Goal: Check status: Check status

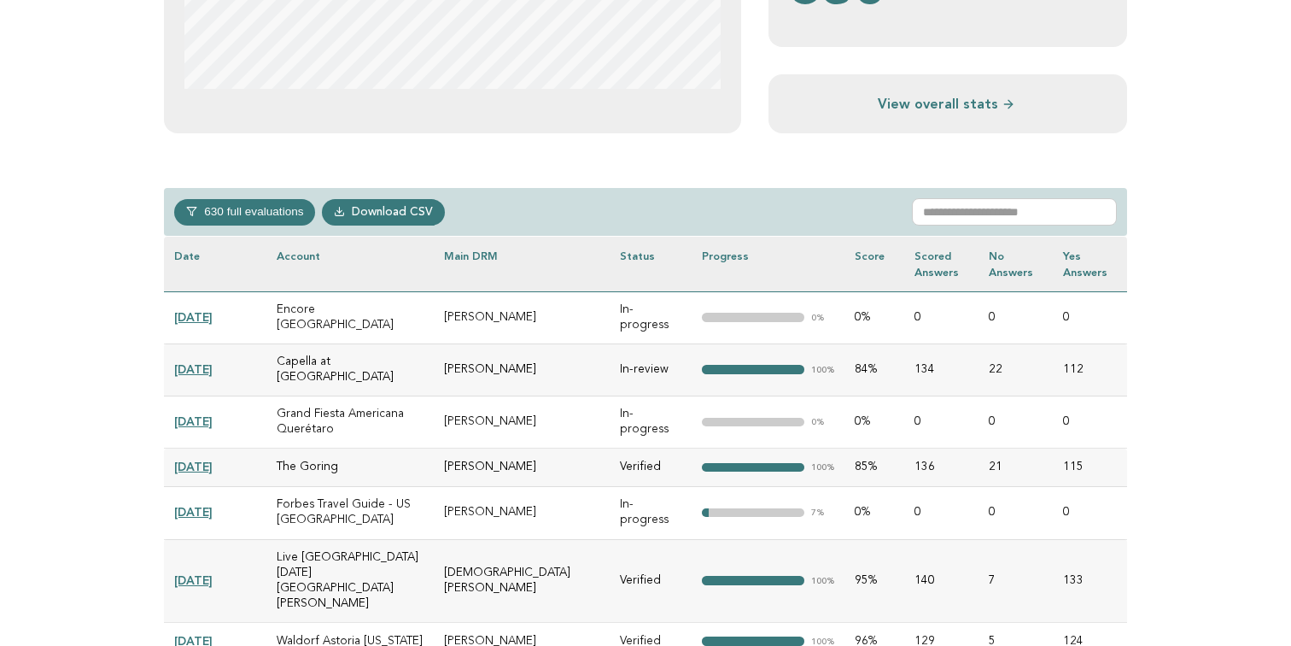
scroll to position [632, 0]
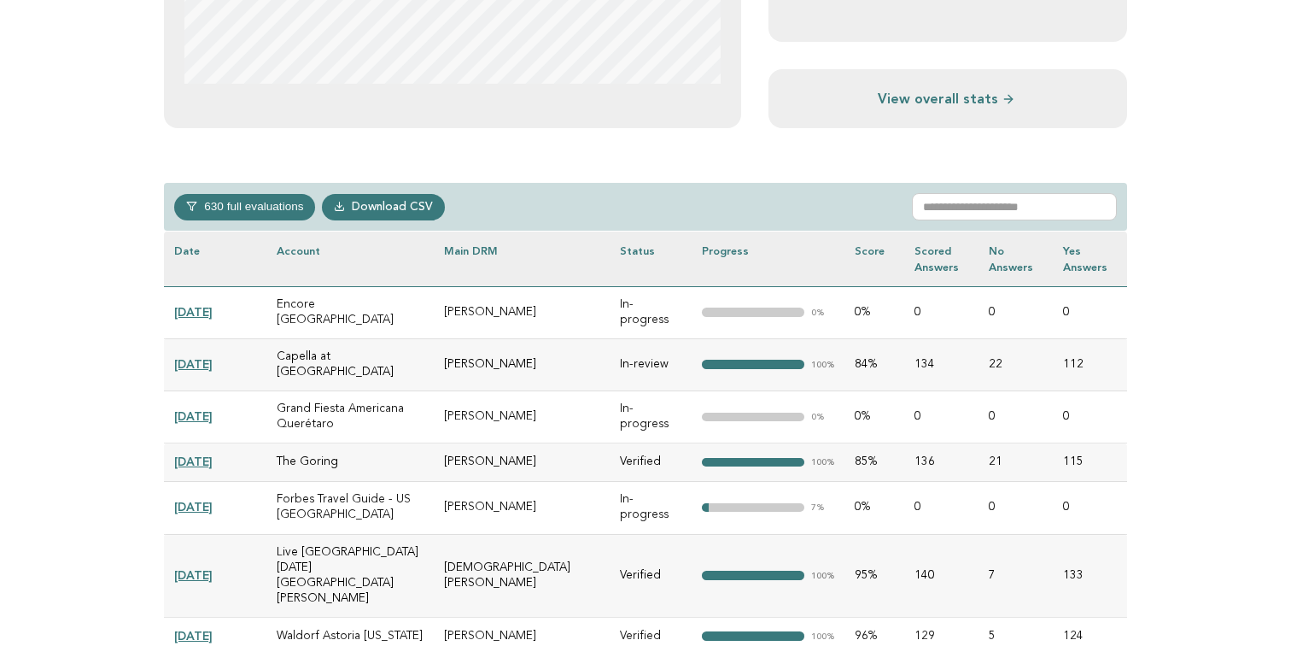
click at [330, 346] on td "Capella at [GEOGRAPHIC_DATA]" at bounding box center [349, 364] width 167 height 52
click at [213, 357] on link "[DATE]" at bounding box center [193, 364] width 38 height 14
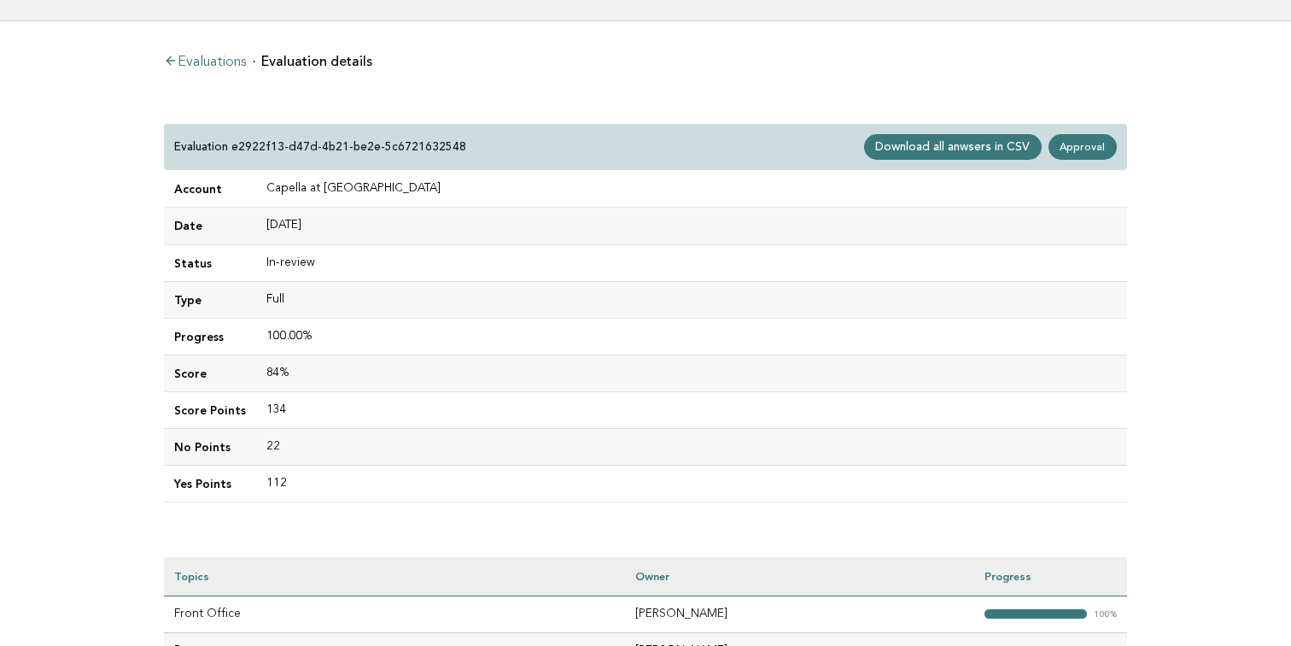
scroll to position [64, 0]
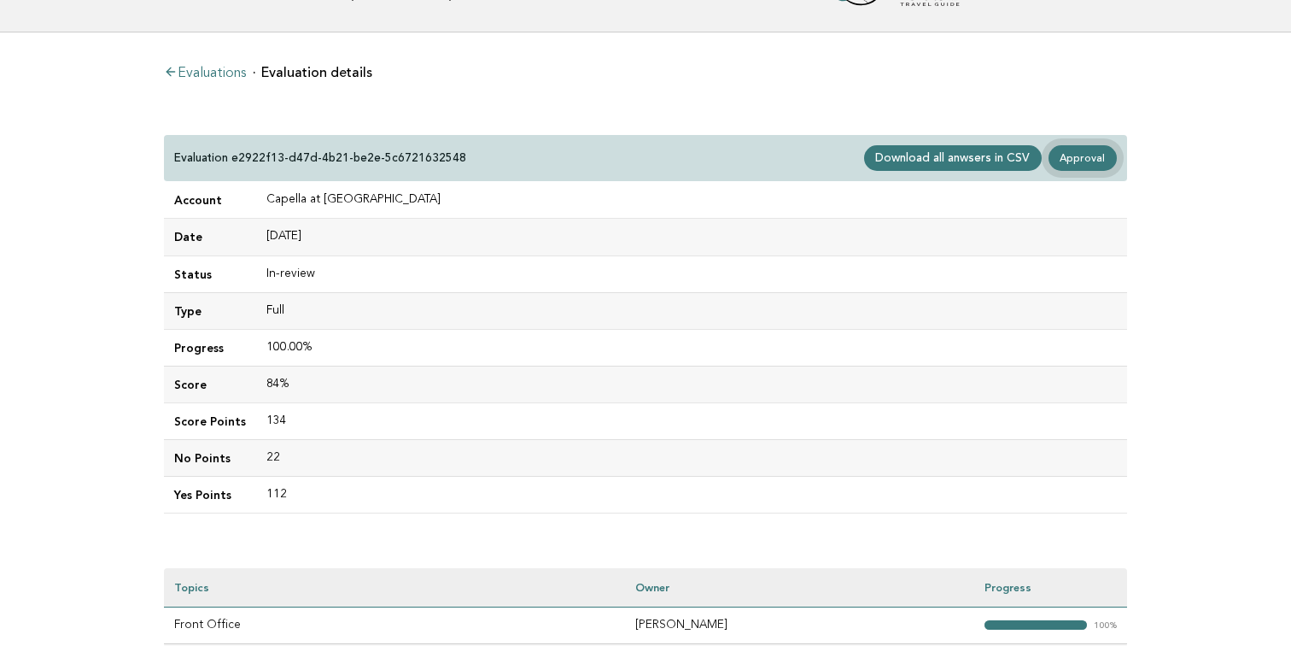
click at [1088, 155] on link "Approval" at bounding box center [1083, 158] width 68 height 26
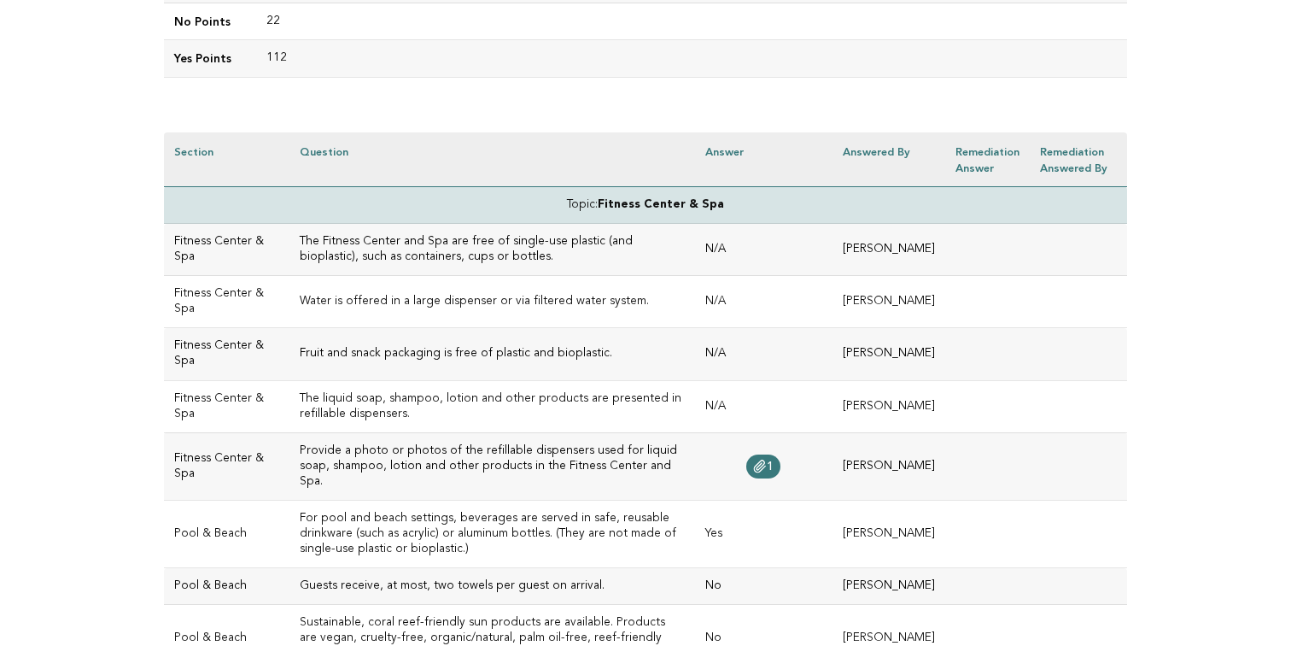
scroll to position [317, 0]
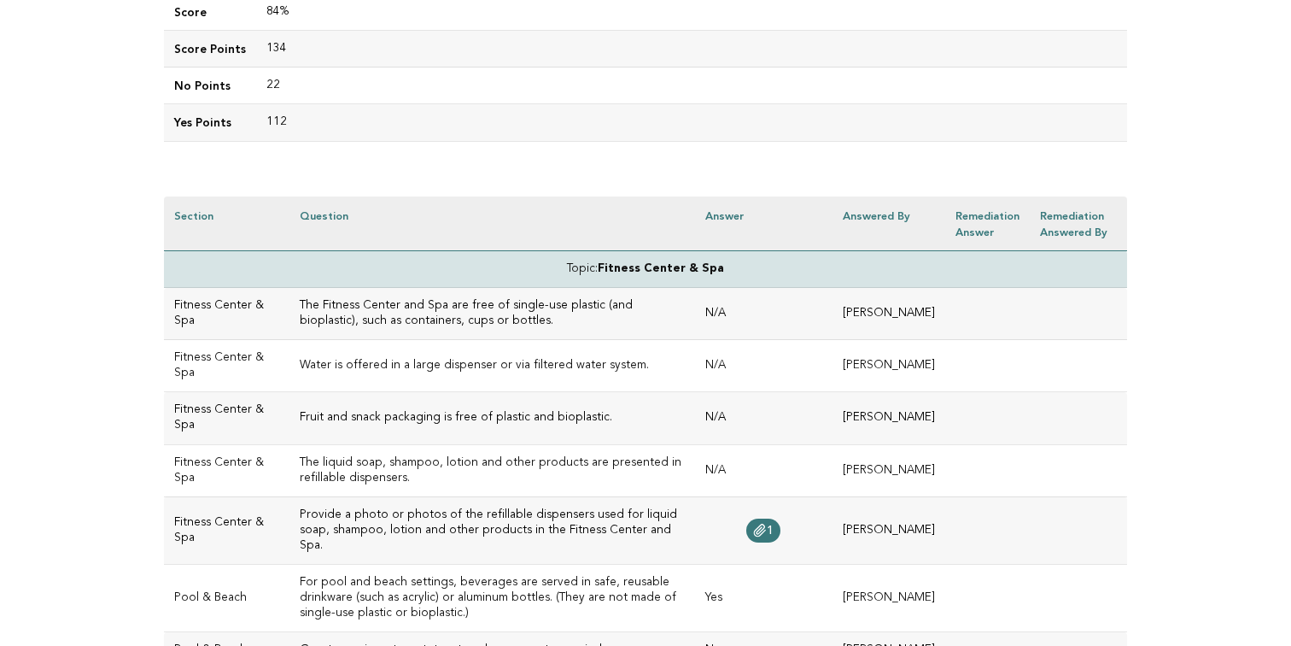
click at [695, 329] on td "N/A" at bounding box center [763, 314] width 137 height 52
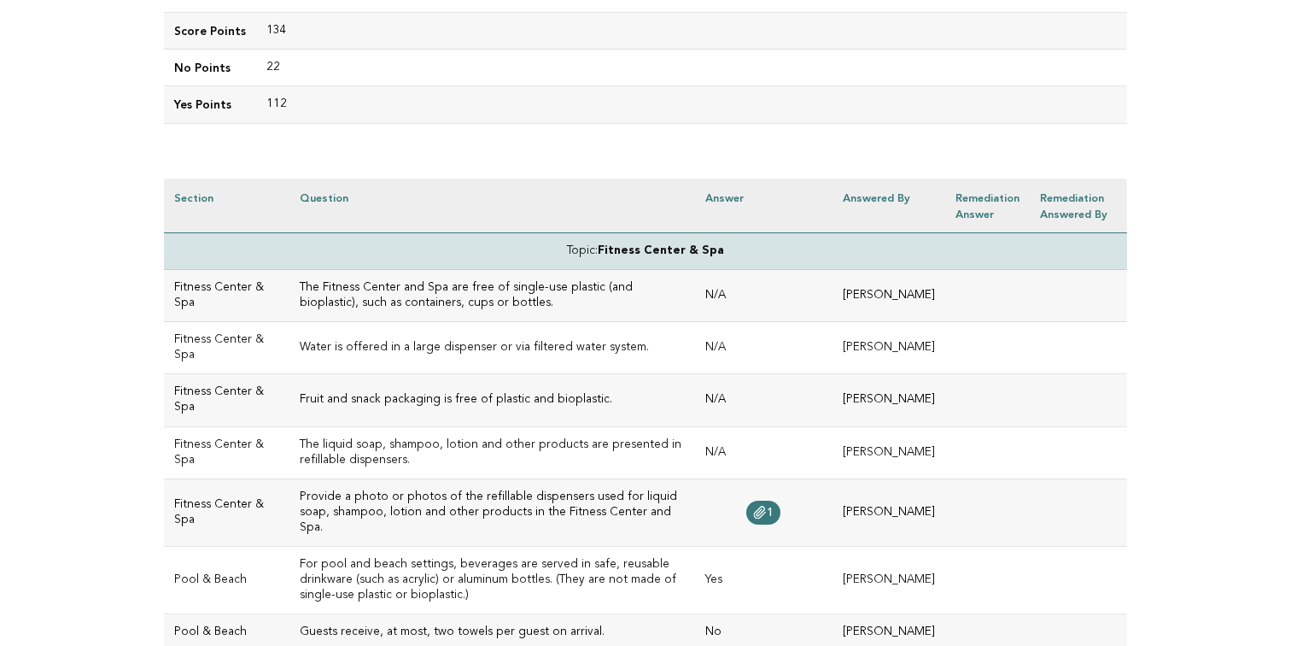
click at [695, 306] on td "N/A" at bounding box center [763, 296] width 137 height 52
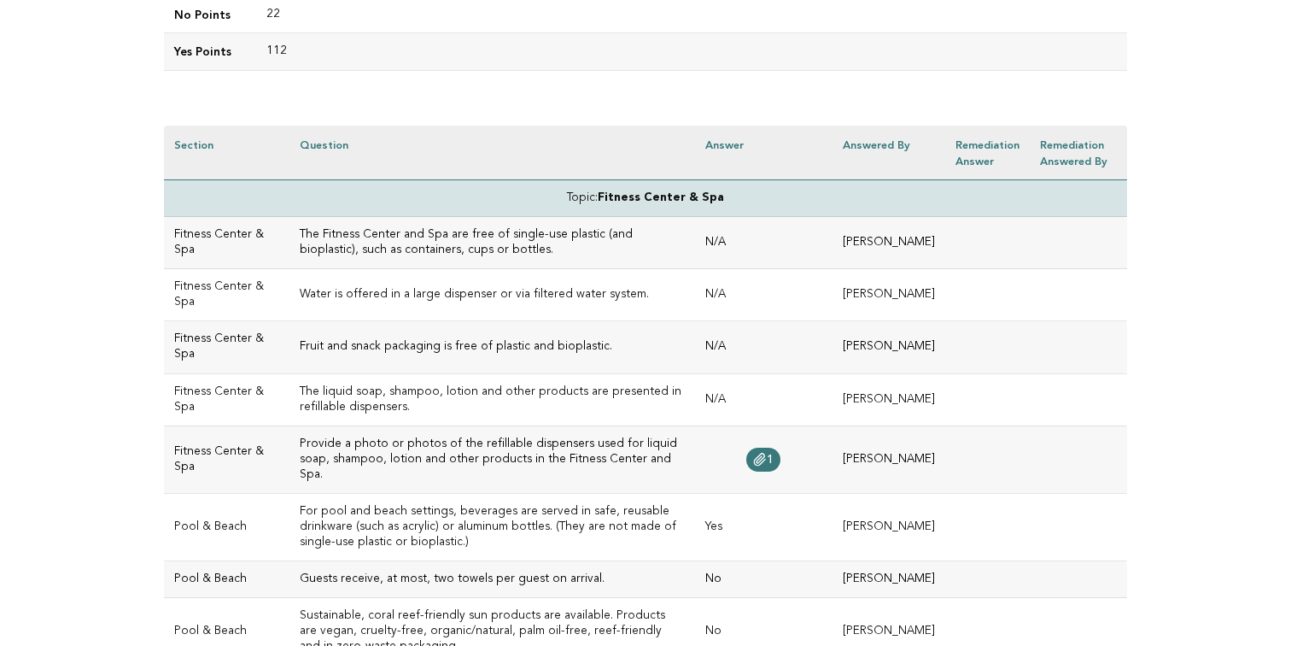
scroll to position [389, 0]
click at [695, 266] on td "N/A" at bounding box center [763, 241] width 137 height 52
click at [695, 260] on td "N/A" at bounding box center [763, 241] width 137 height 52
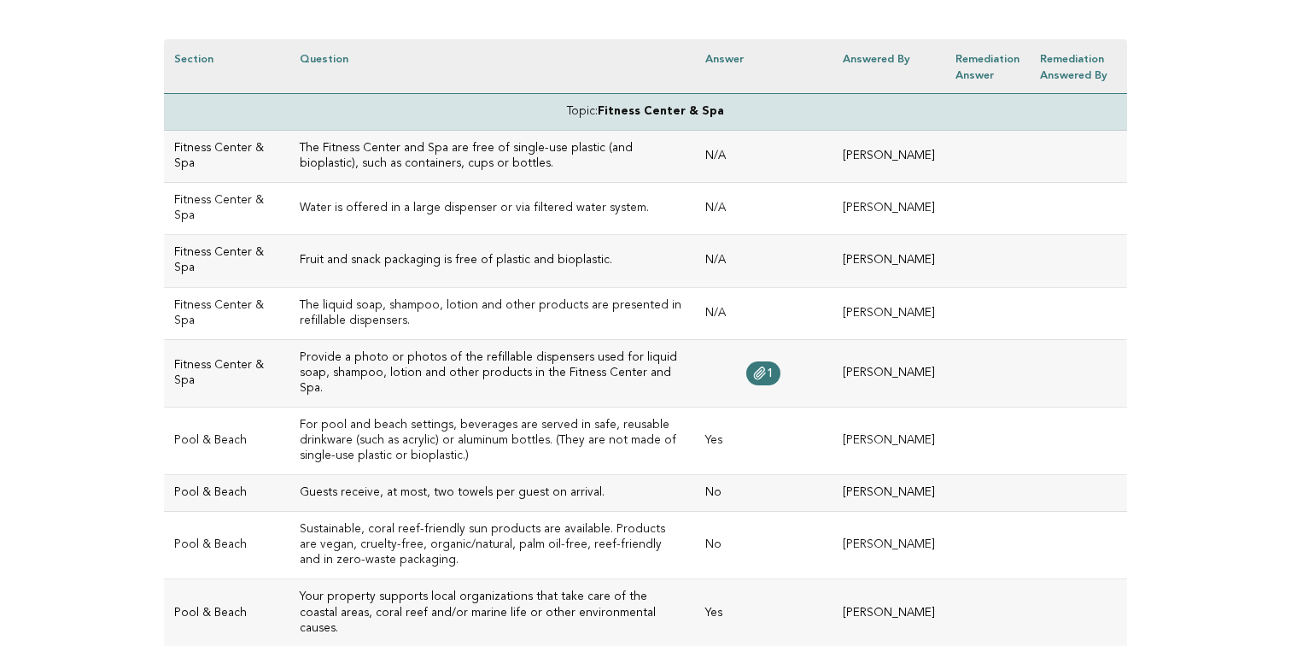
scroll to position [491, 0]
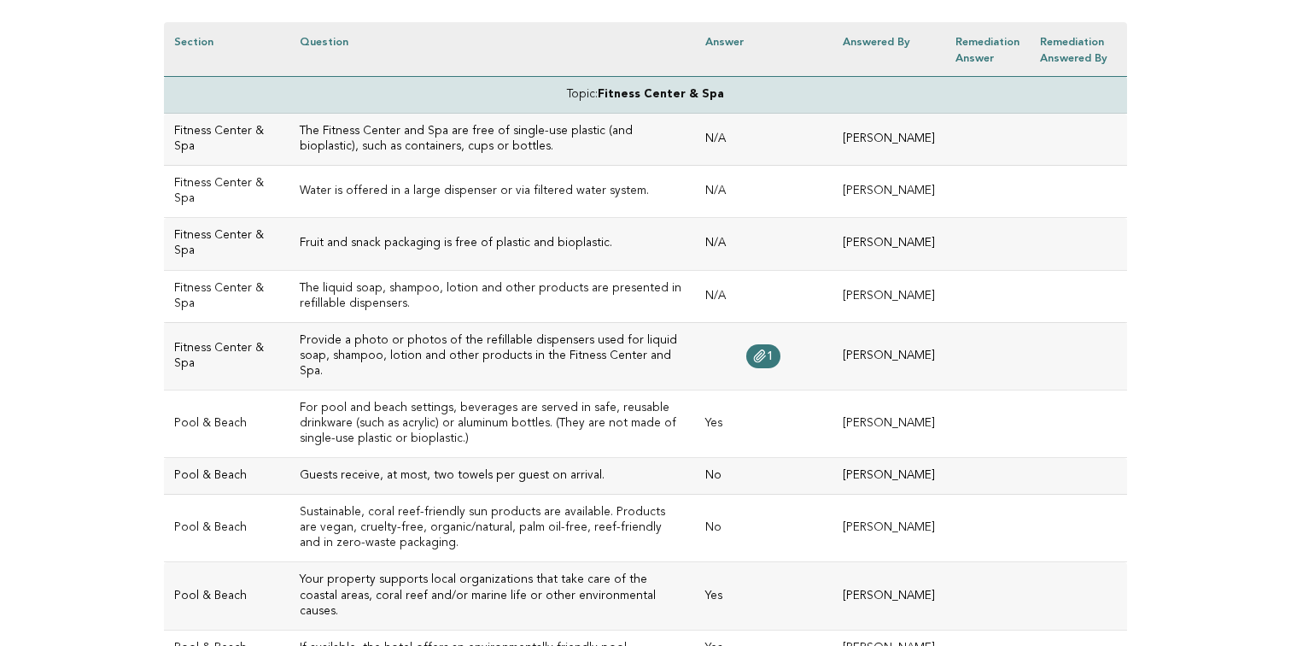
click at [762, 160] on td "N/A" at bounding box center [763, 140] width 137 height 52
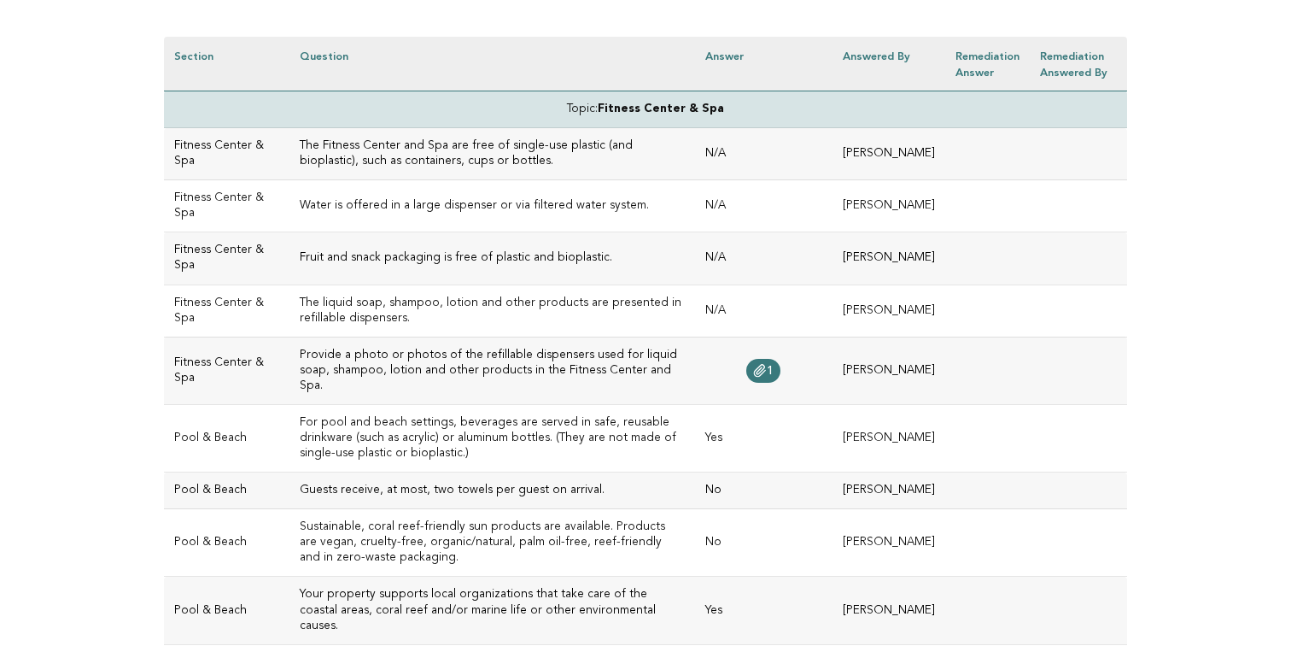
scroll to position [471, 0]
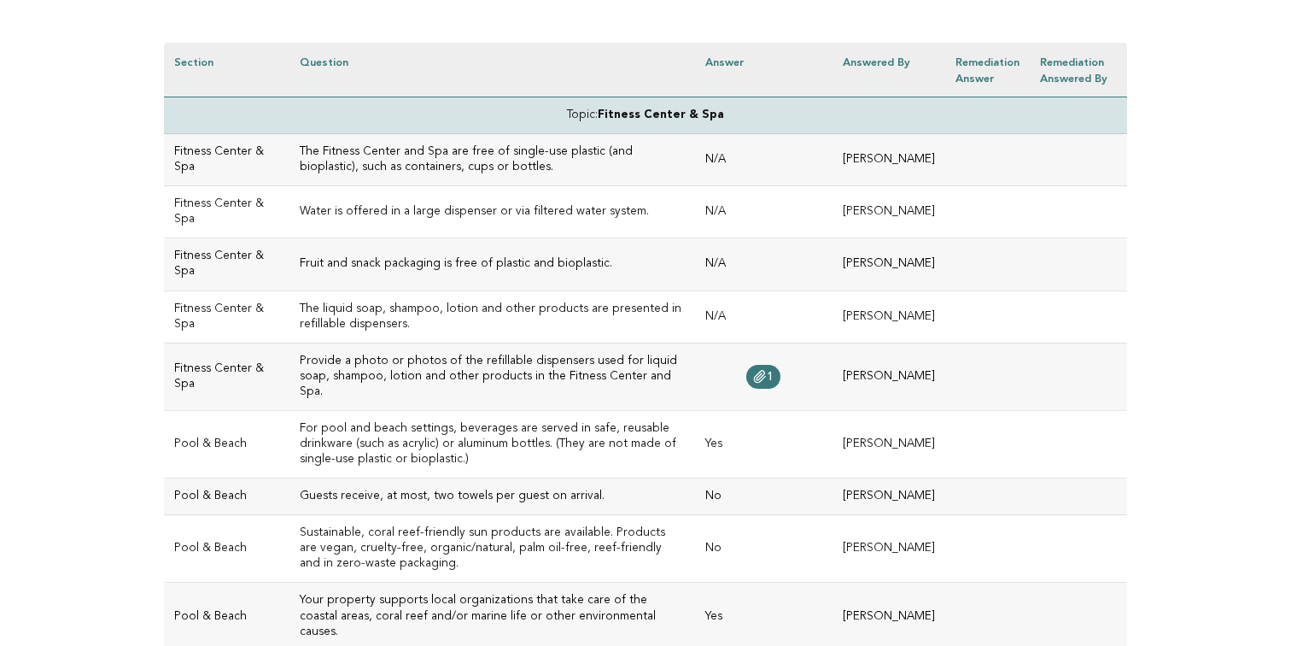
click at [695, 262] on td "N/A" at bounding box center [763, 264] width 137 height 52
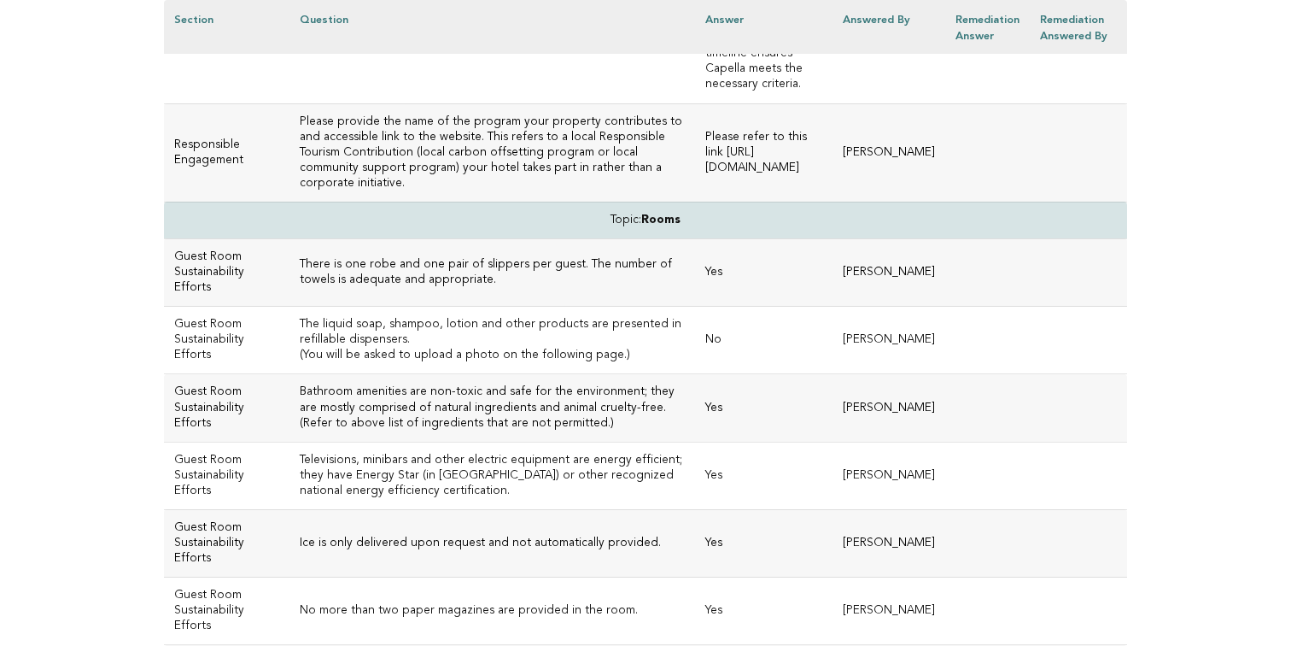
scroll to position [5875, 0]
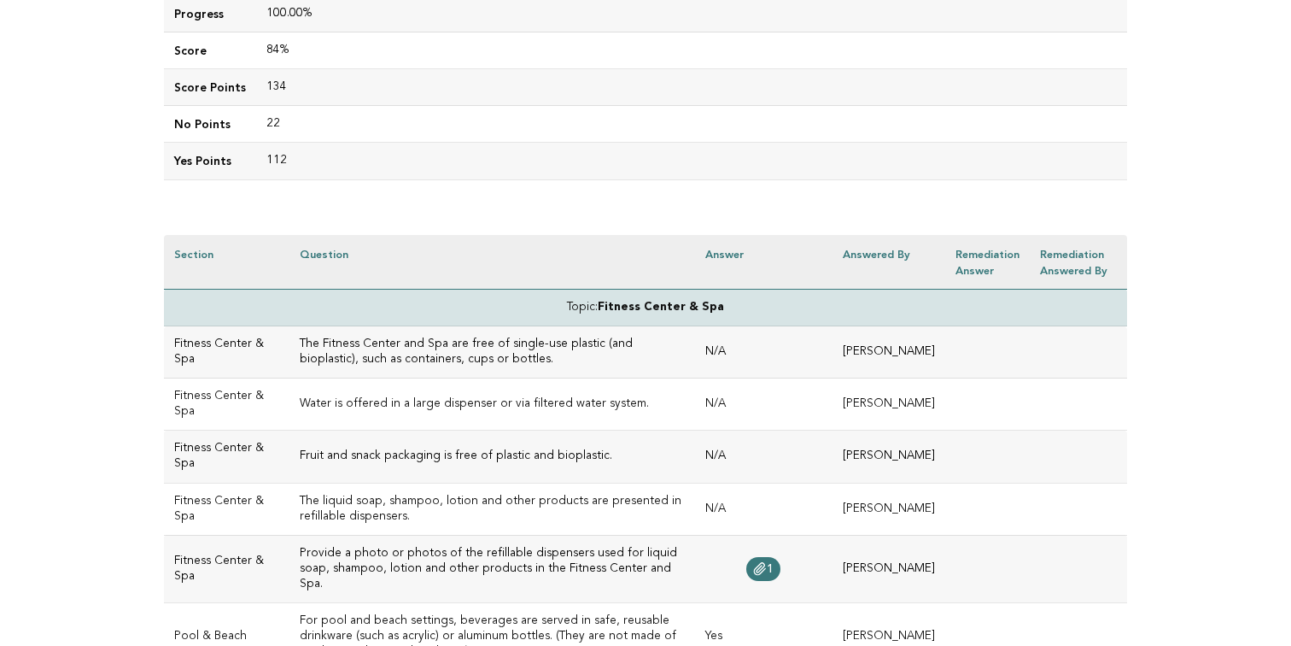
scroll to position [283, 0]
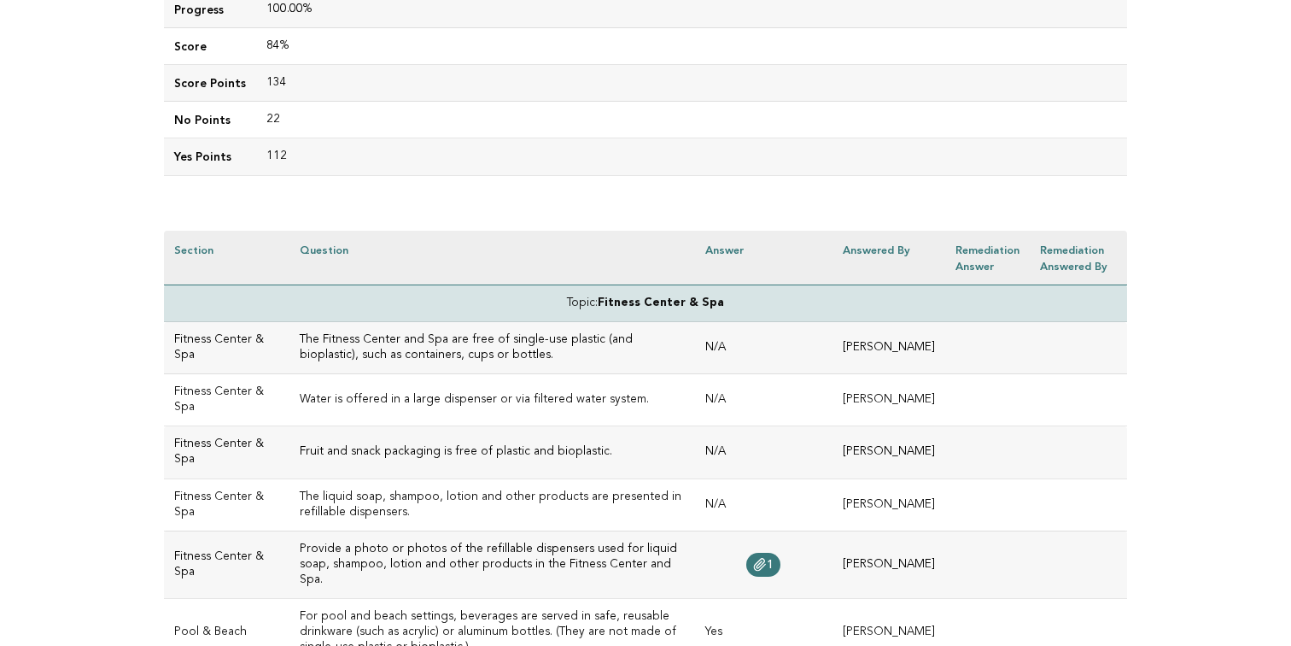
click at [695, 370] on td "N/A" at bounding box center [763, 348] width 137 height 52
click at [235, 348] on td "Fitness Center & Spa" at bounding box center [227, 348] width 126 height 52
click at [321, 342] on h3 "The Fitness Center and Spa are free of single-use plastic (and bioplastic), suc…" at bounding box center [492, 347] width 385 height 31
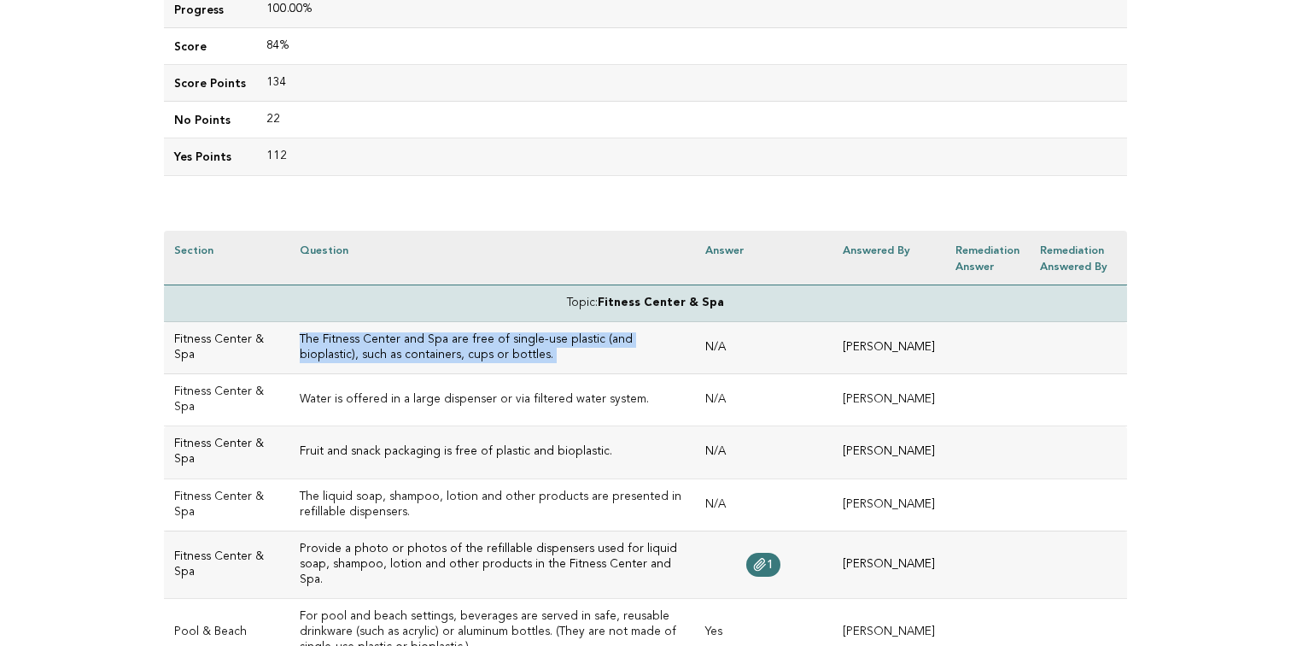
click at [459, 358] on h3 "The Fitness Center and Spa are free of single-use plastic (and bioplastic), suc…" at bounding box center [492, 347] width 385 height 31
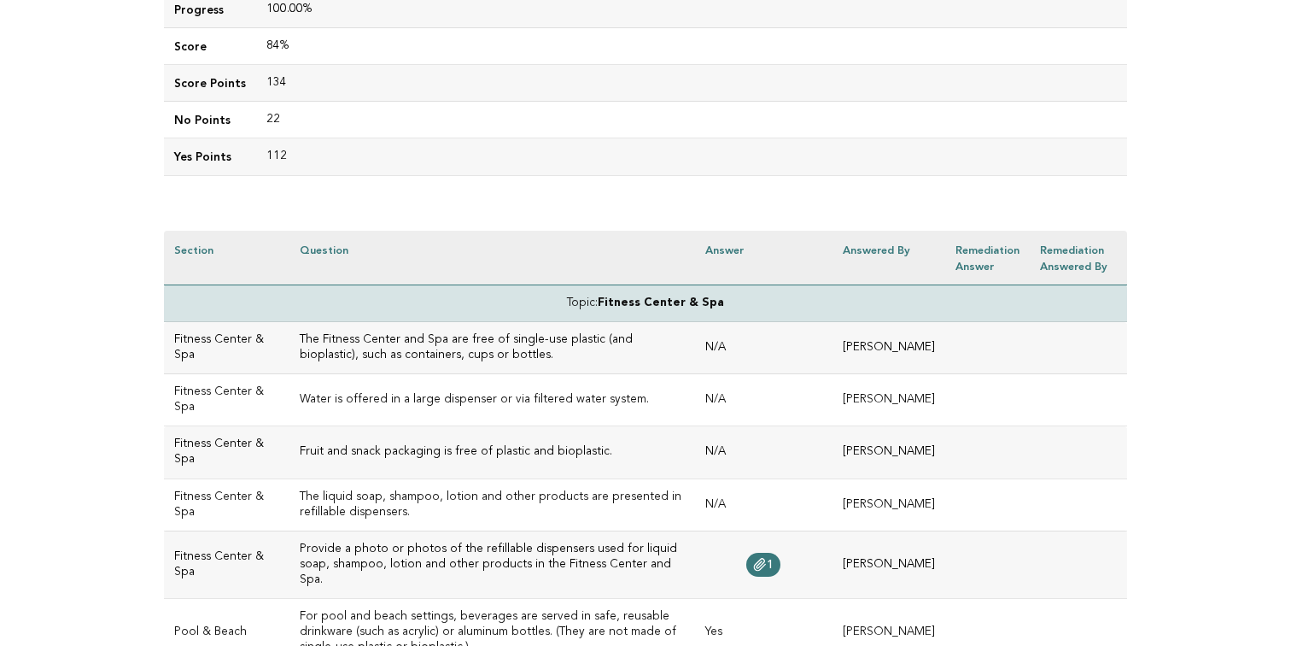
click at [695, 322] on td "N/A" at bounding box center [763, 348] width 137 height 52
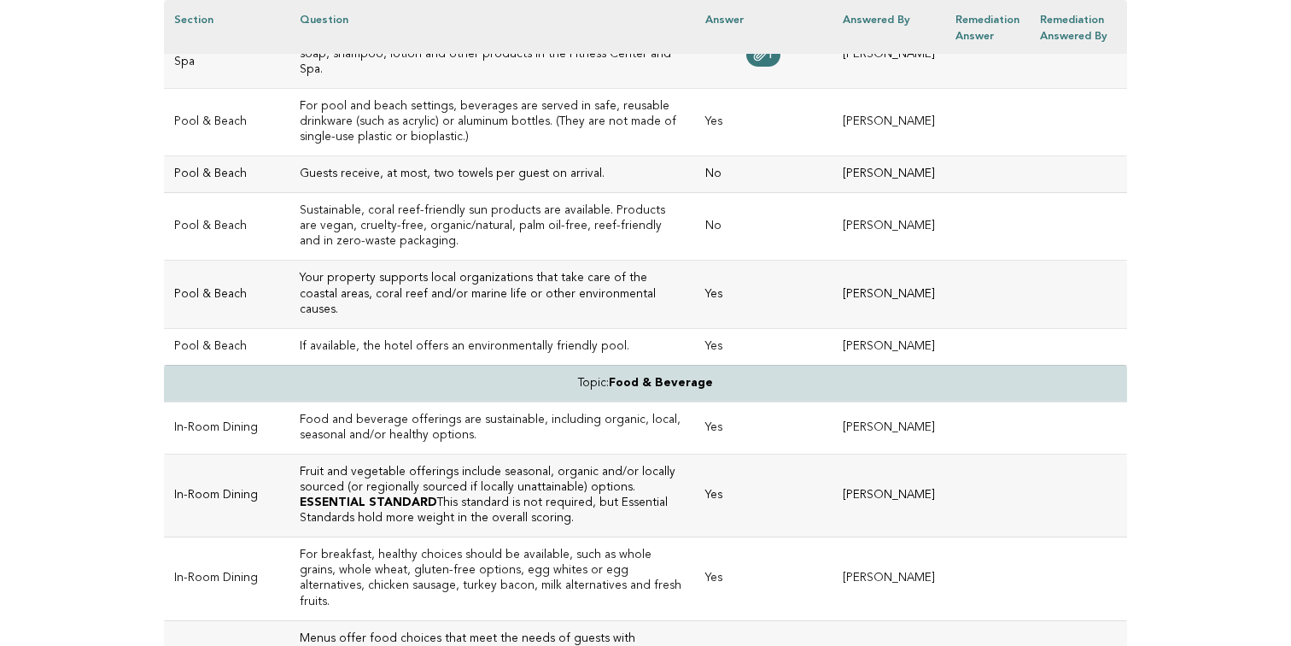
scroll to position [0, 0]
